Goal: Find specific page/section: Find specific page/section

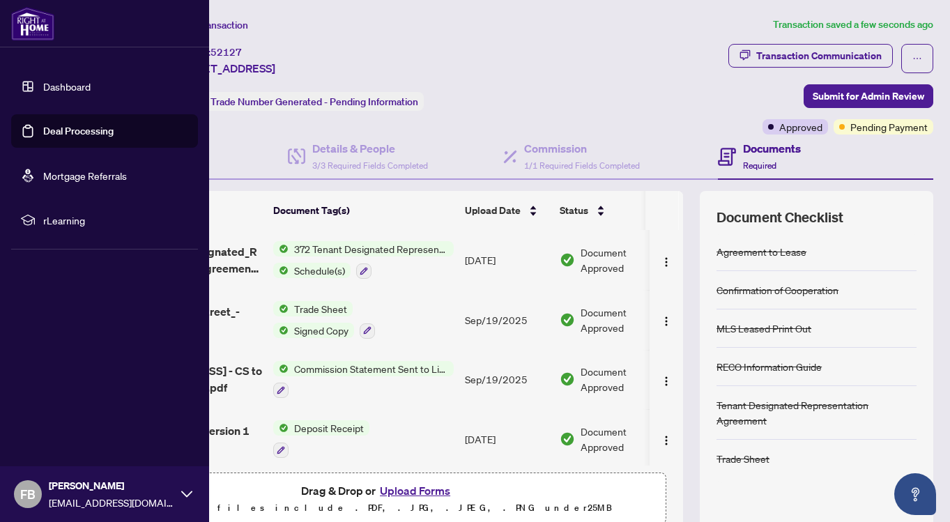
click at [72, 126] on link "Deal Processing" at bounding box center [78, 131] width 70 height 13
